Goal: Task Accomplishment & Management: Use online tool/utility

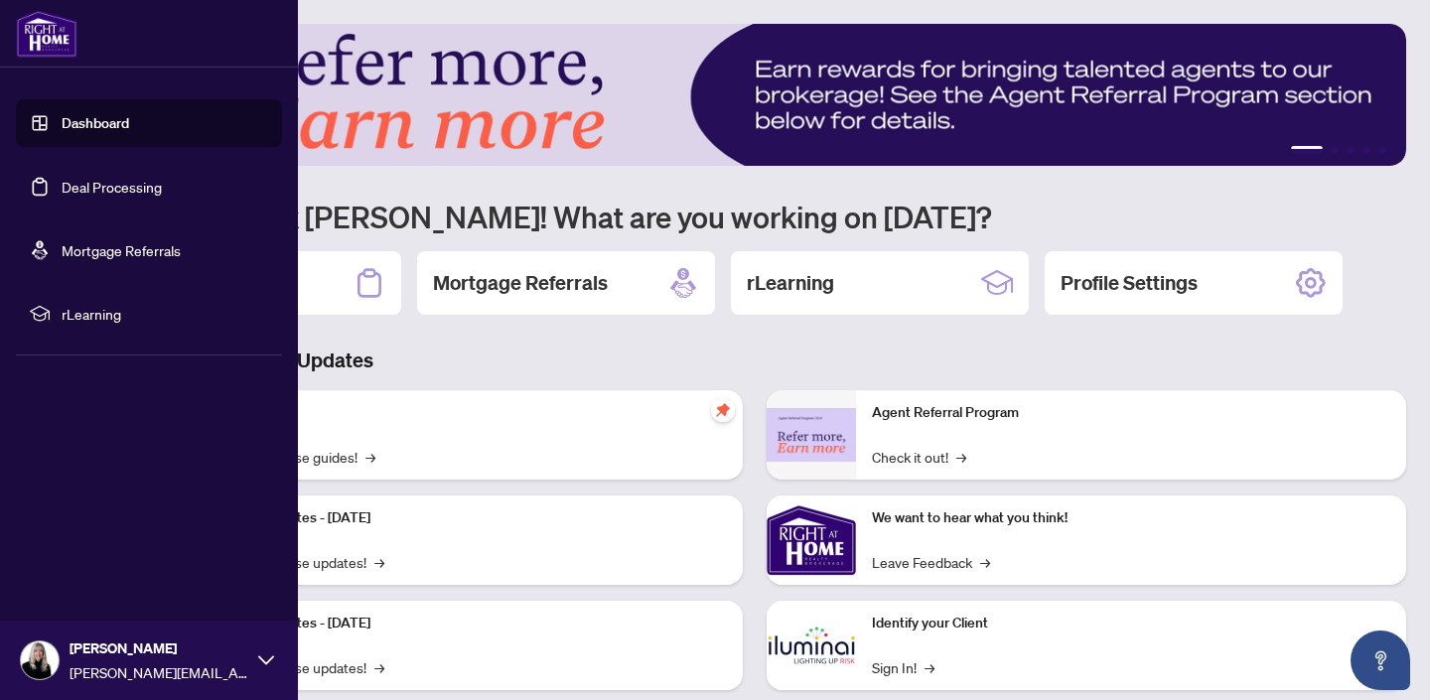
click at [82, 188] on link "Deal Processing" at bounding box center [112, 187] width 100 height 18
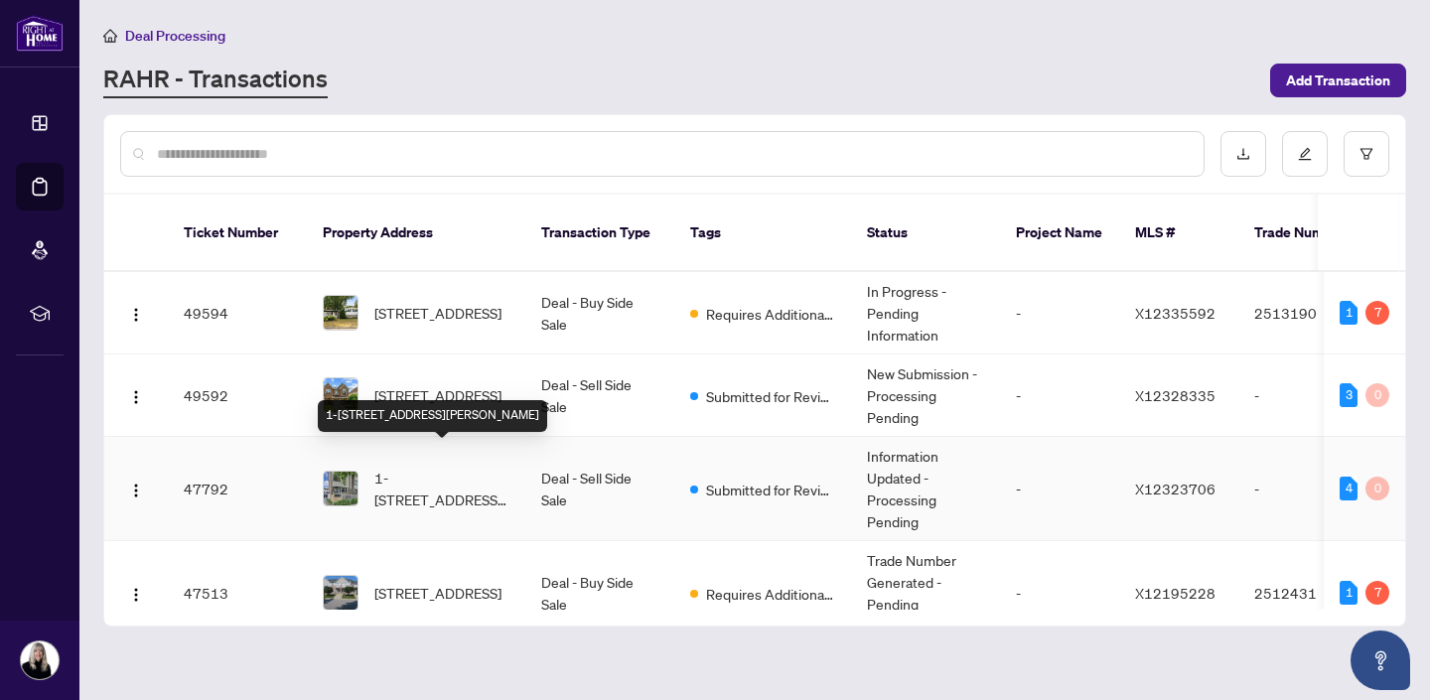
click at [439, 467] on span "1-[STREET_ADDRESS][PERSON_NAME]" at bounding box center [441, 489] width 135 height 44
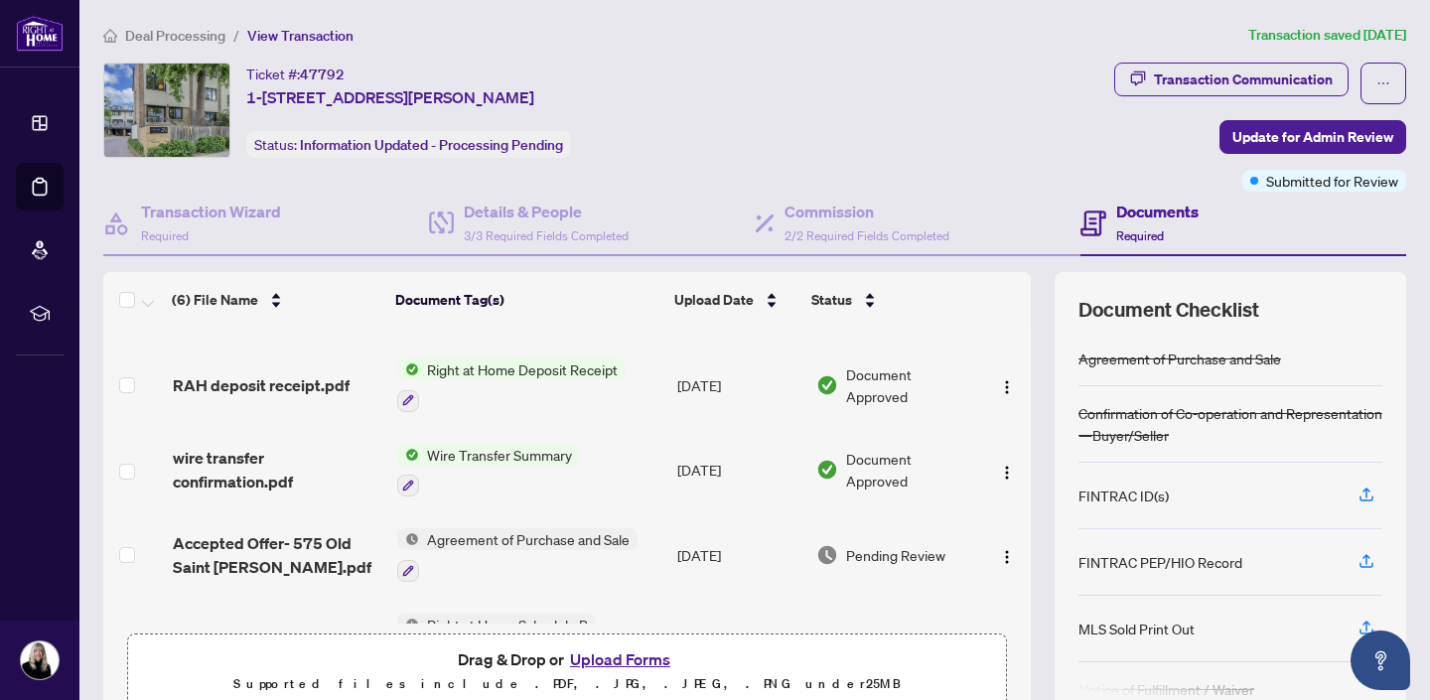
scroll to position [66, 0]
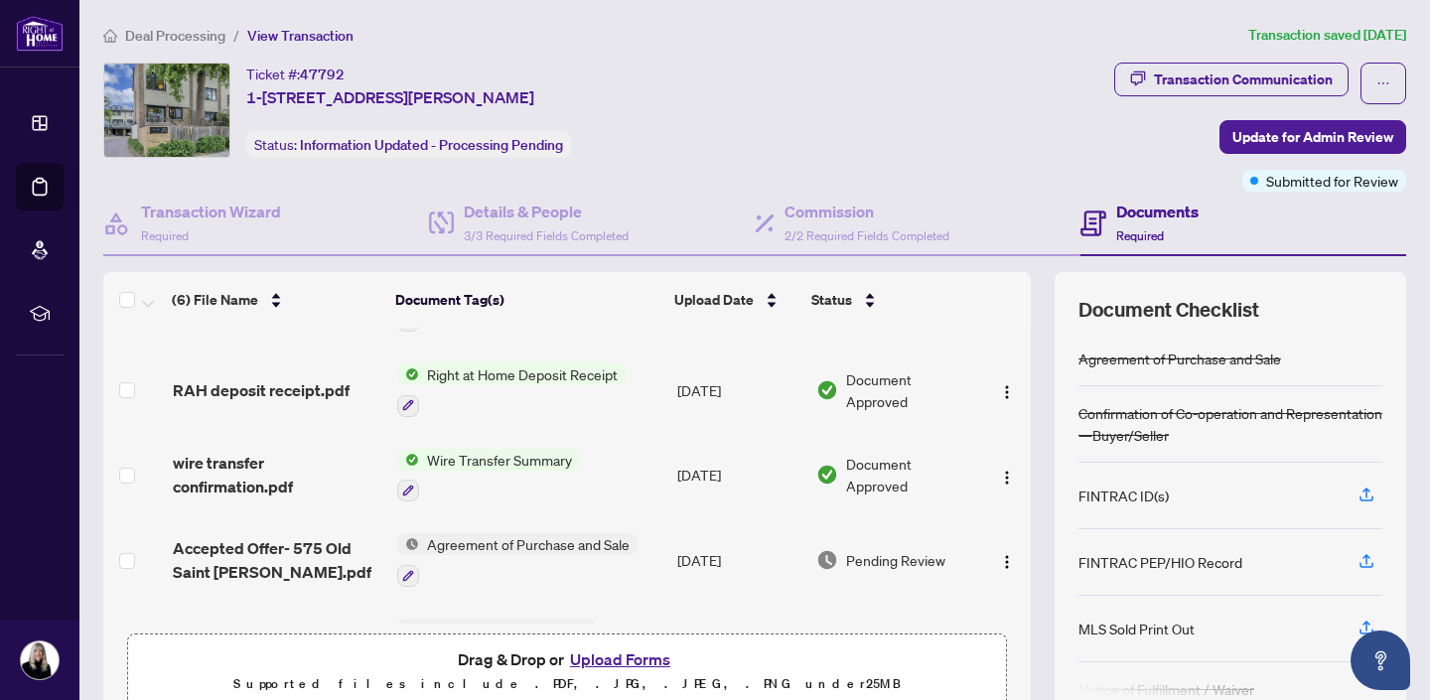
click at [471, 367] on span "Right at Home Deposit Receipt" at bounding box center [522, 374] width 206 height 22
click at [271, 386] on span "RAH deposit receipt.pdf" at bounding box center [261, 390] width 177 height 24
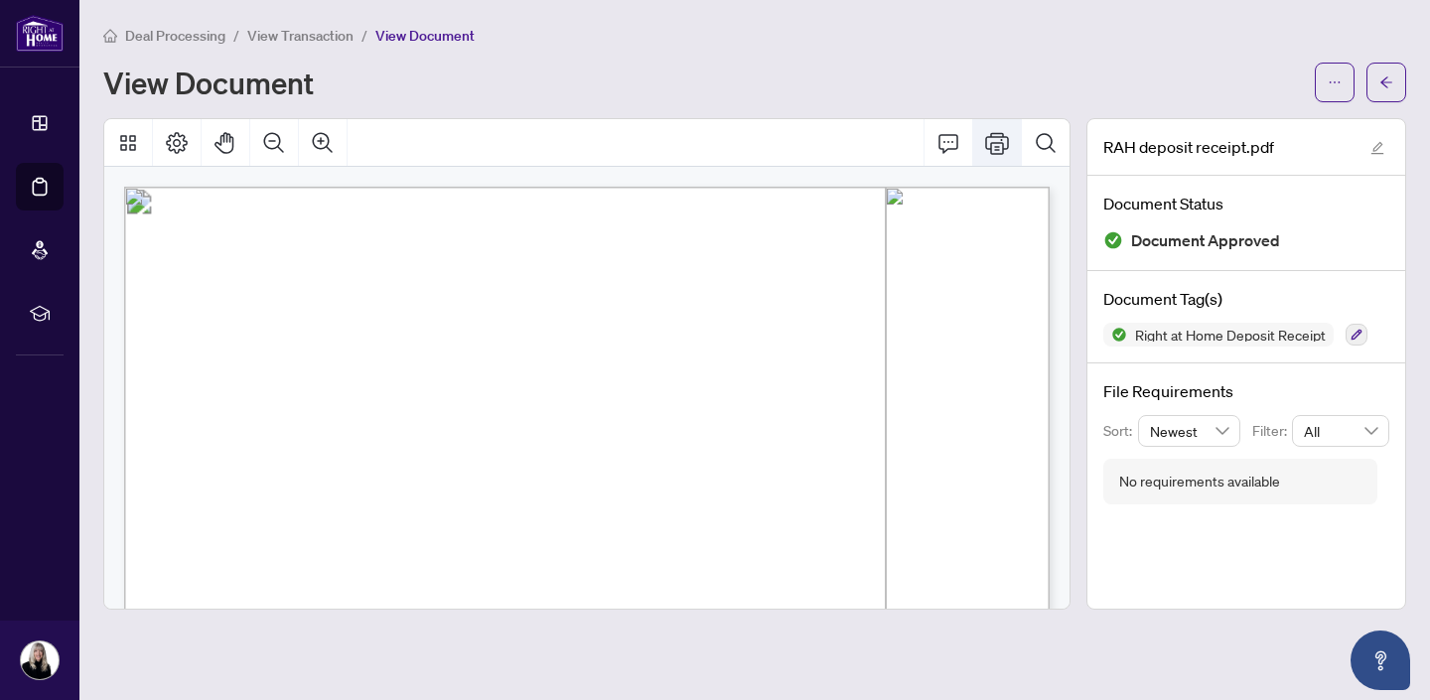
click at [996, 138] on icon "Print" at bounding box center [997, 143] width 24 height 24
